Goal: Navigation & Orientation: Find specific page/section

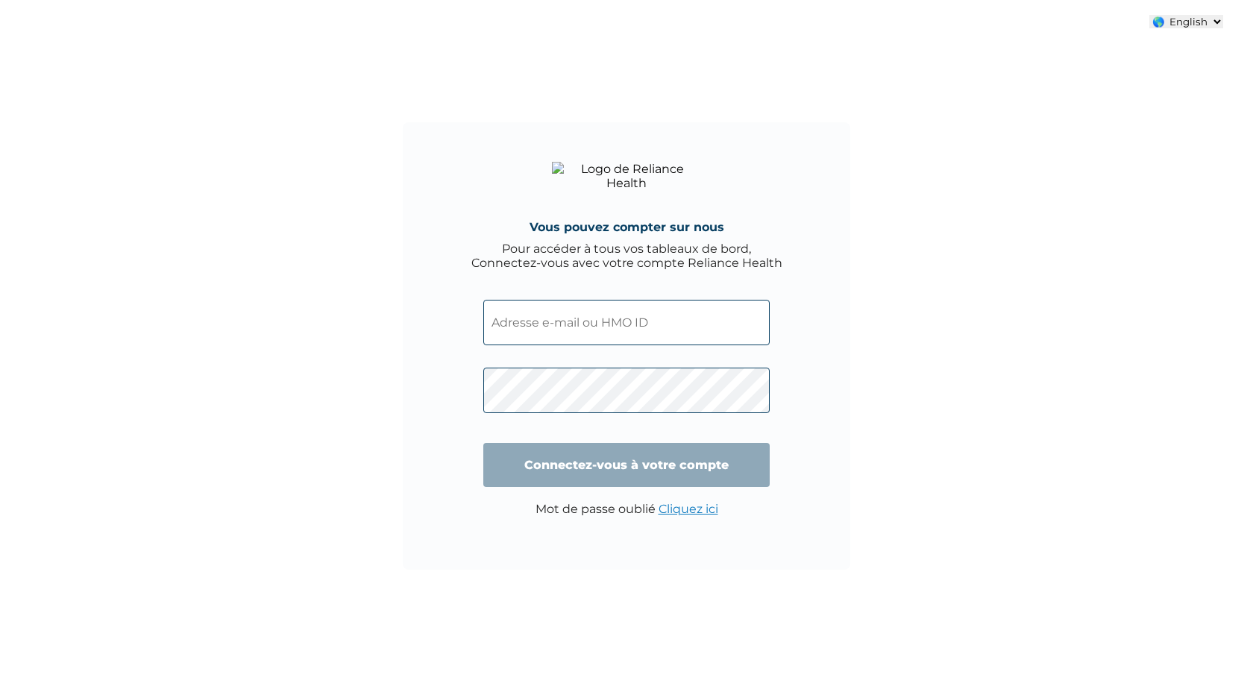
select select "ENGLISH"
click at [1183, 25] on select "🌎 Français 🌎 English" at bounding box center [1187, 21] width 74 height 13
click at [1171, 23] on select "🌎 Français 🌎 English" at bounding box center [1187, 21] width 74 height 13
click at [1174, 16] on select "🌎 Français 🌎 English" at bounding box center [1187, 21] width 74 height 13
select select "ENGLISH"
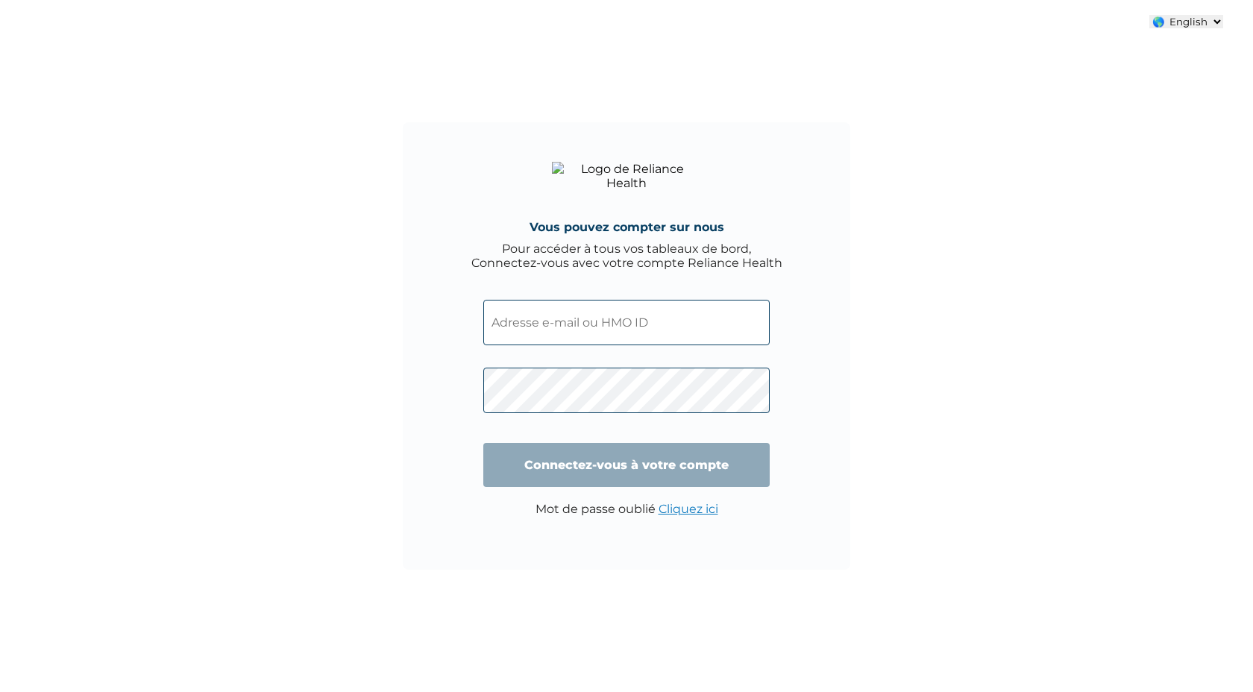
select select "ENGLISH"
click at [1185, 19] on select "🌎 Français 🌎 English" at bounding box center [1187, 21] width 74 height 13
click at [1150, 15] on select "🌎 Français 🌎 English" at bounding box center [1187, 21] width 74 height 13
click at [1186, 22] on select "🌎 Français 🌎 English" at bounding box center [1187, 21] width 74 height 13
select select "ENGLISH"
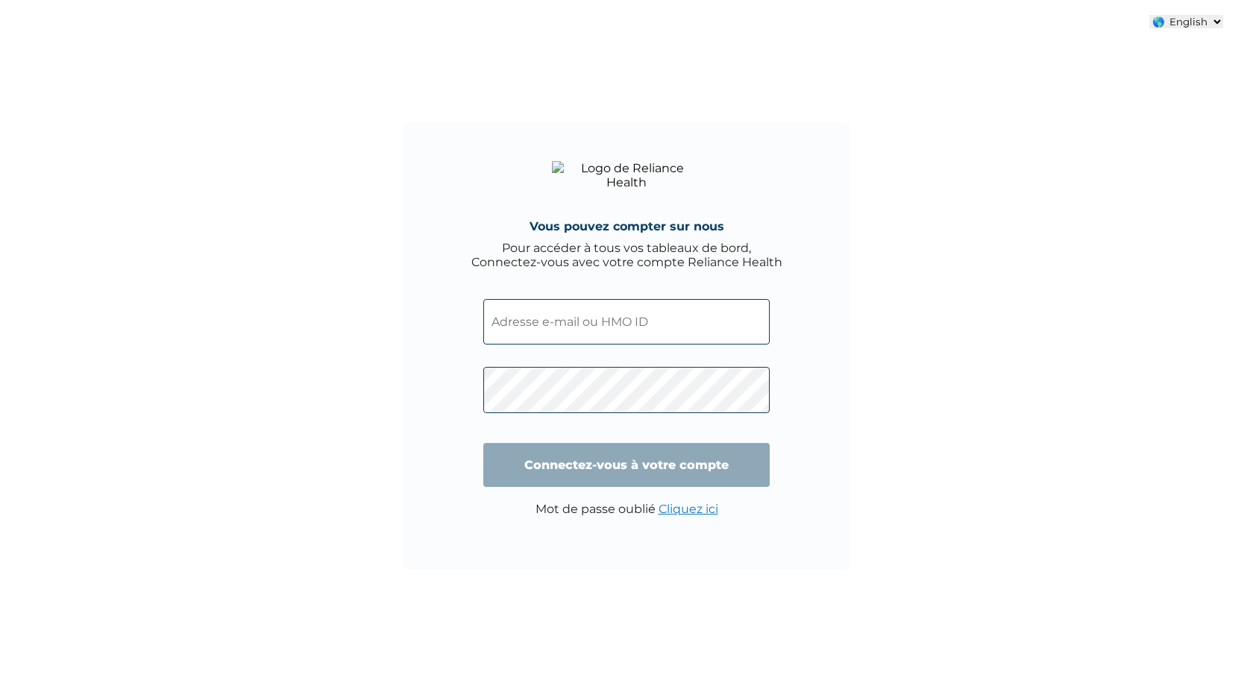
click at [1150, 15] on select "🌎 Français 🌎 English" at bounding box center [1187, 21] width 74 height 13
type input "Login"
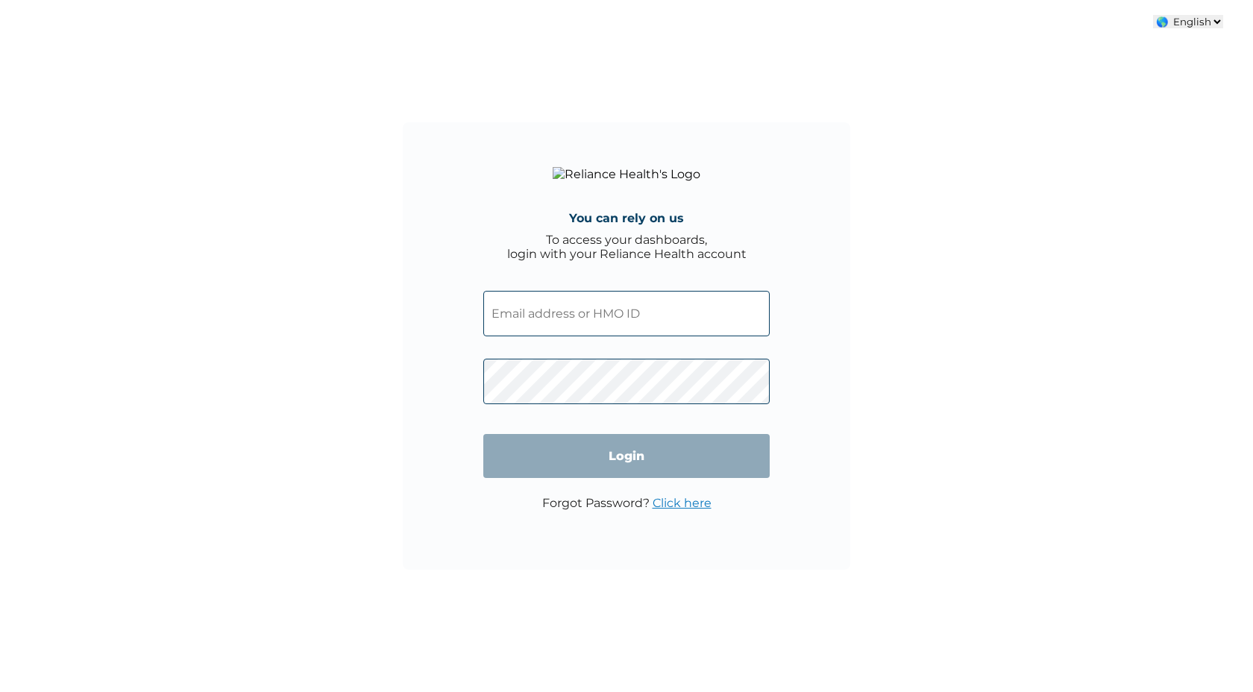
select select "ENGLISH"
click at [1185, 19] on select "🌎 French 🌎 English" at bounding box center [1188, 21] width 70 height 13
